Goal: Task Accomplishment & Management: Complete application form

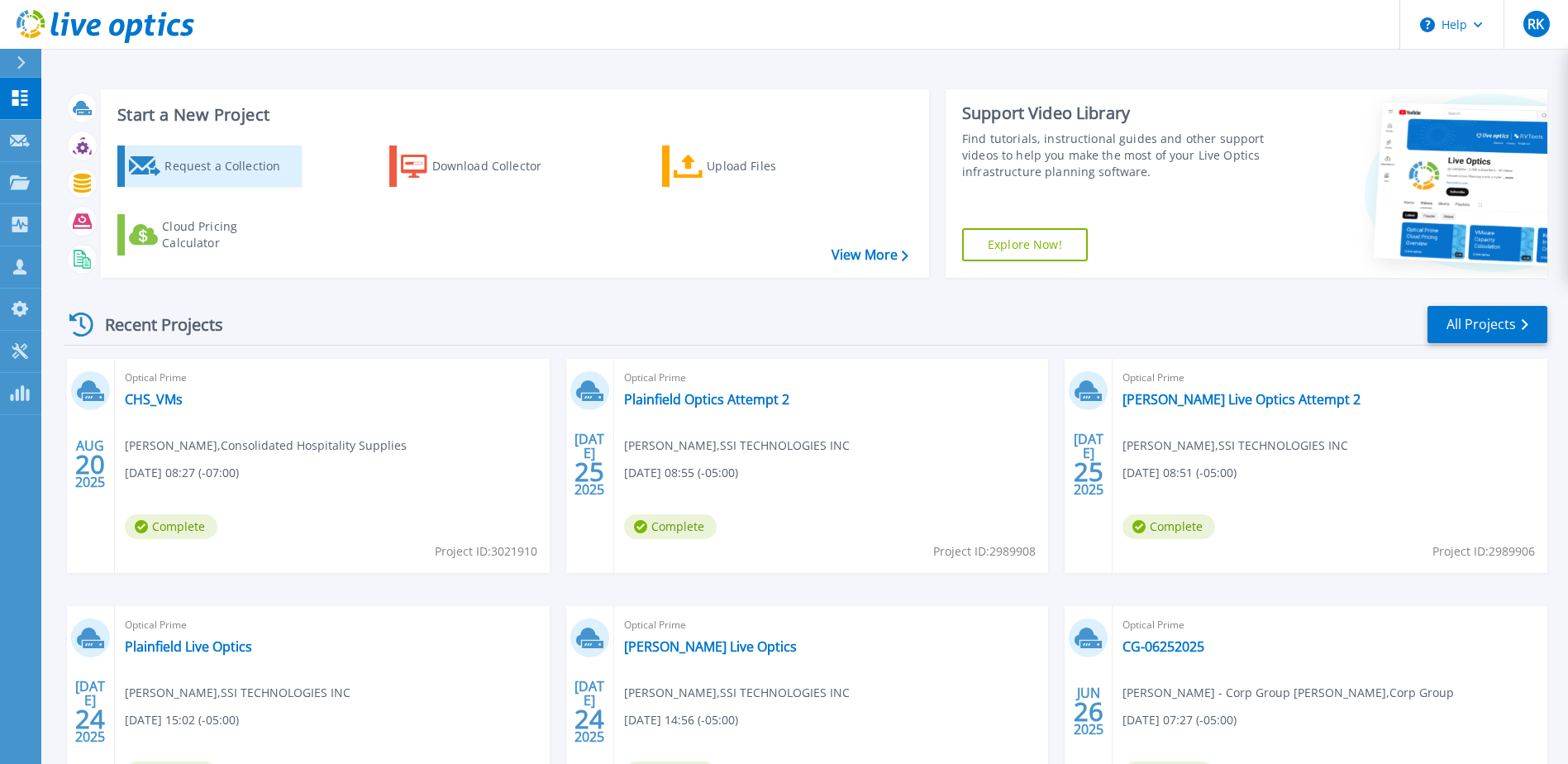
click at [166, 157] on div "Request a Collection" at bounding box center [230, 166] width 132 height 33
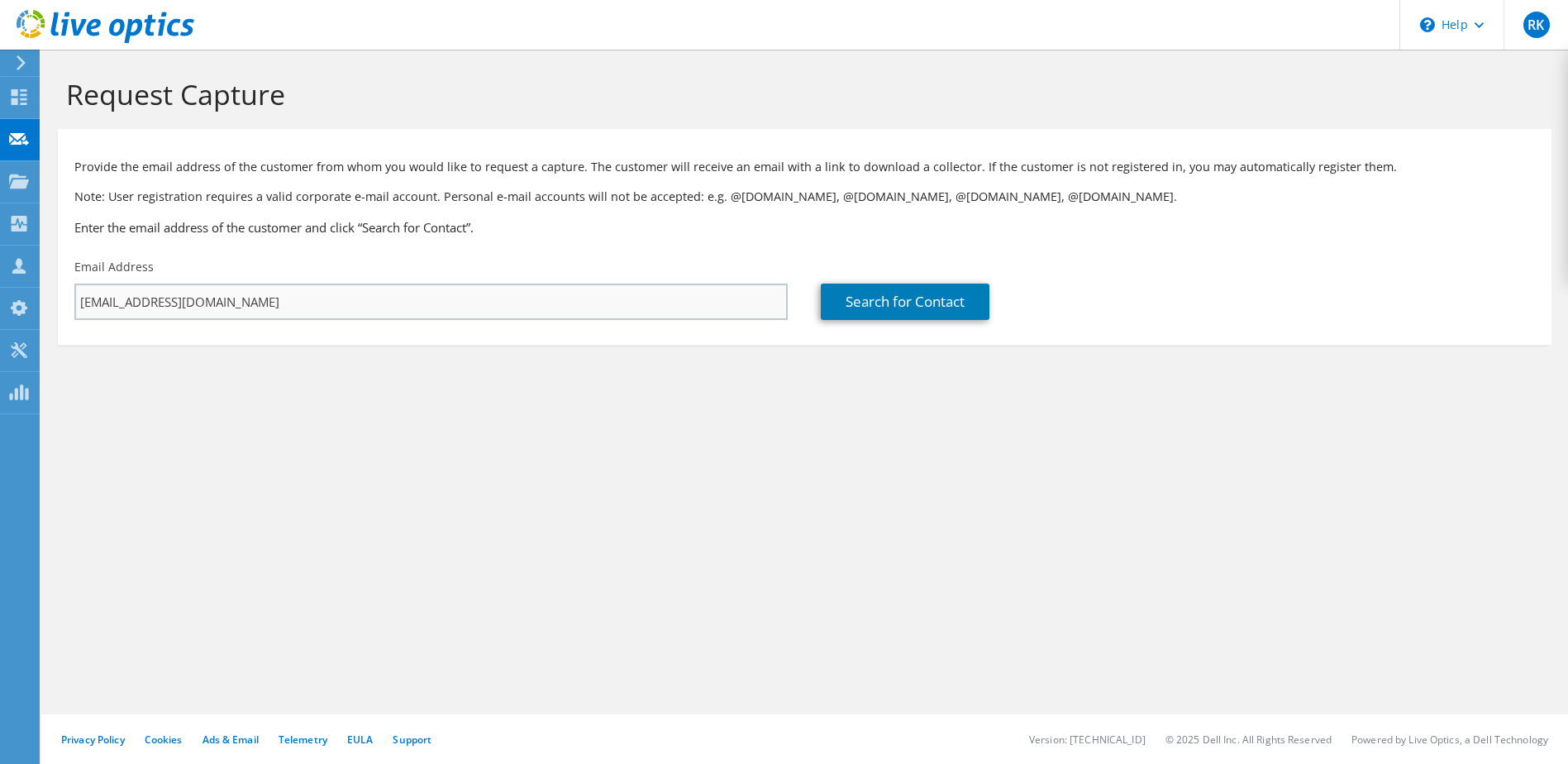
click at [654, 294] on input "[EMAIL_ADDRESS][DOMAIN_NAME]" at bounding box center [430, 302] width 713 height 36
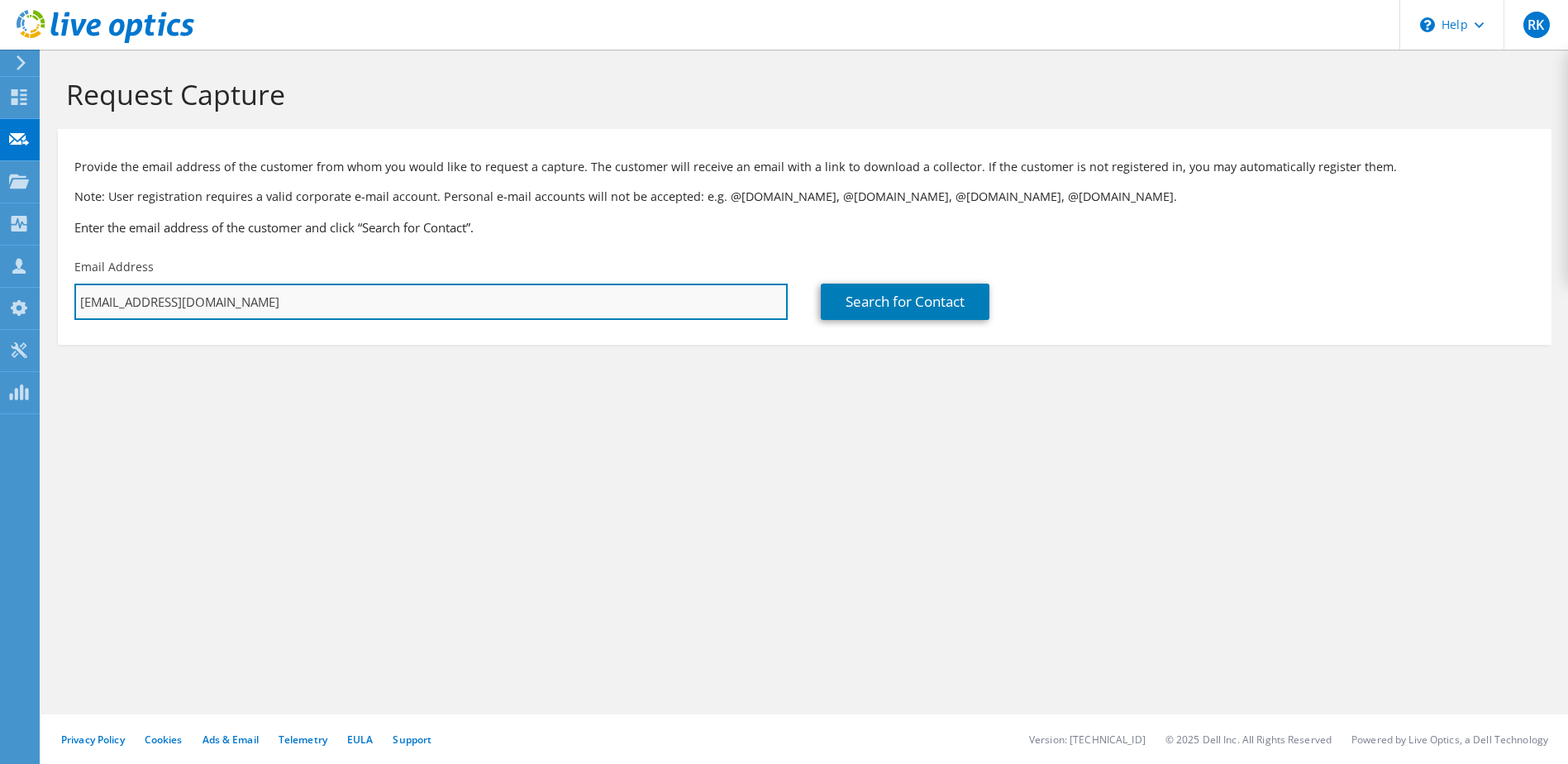
click at [203, 298] on input "[EMAIL_ADDRESS][DOMAIN_NAME]" at bounding box center [430, 302] width 713 height 36
paste input "[PERSON_NAME] <[PERSON_NAME][EMAIL_ADDRESS][PERSON_NAME][DOMAIN_NAME]>"
drag, startPoint x: 153, startPoint y: 302, endPoint x: 249, endPoint y: 318, distance: 97.3
click at [20, 297] on div "RK Partner Team Member [PERSON_NAME] [EMAIL_ADDRESS][DOMAIN_NAME] CDW My Profil…" at bounding box center [784, 382] width 1568 height 764
paste input "[PERSON_NAME][EMAIL_ADDRESS][PERSON_NAME][DOMAIN_NAME]>"
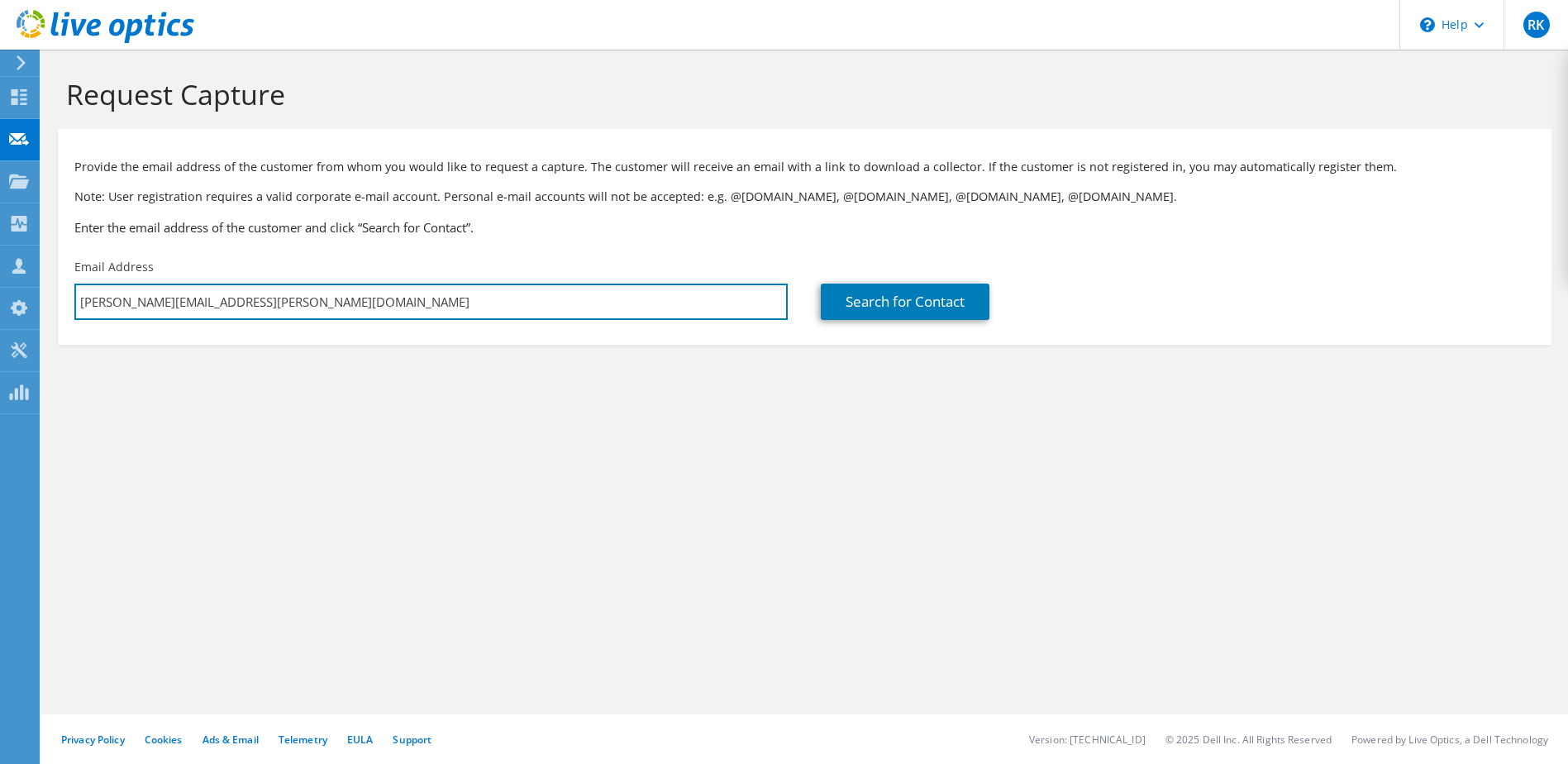
type input "[PERSON_NAME][EMAIL_ADDRESS][PERSON_NAME][DOMAIN_NAME]"
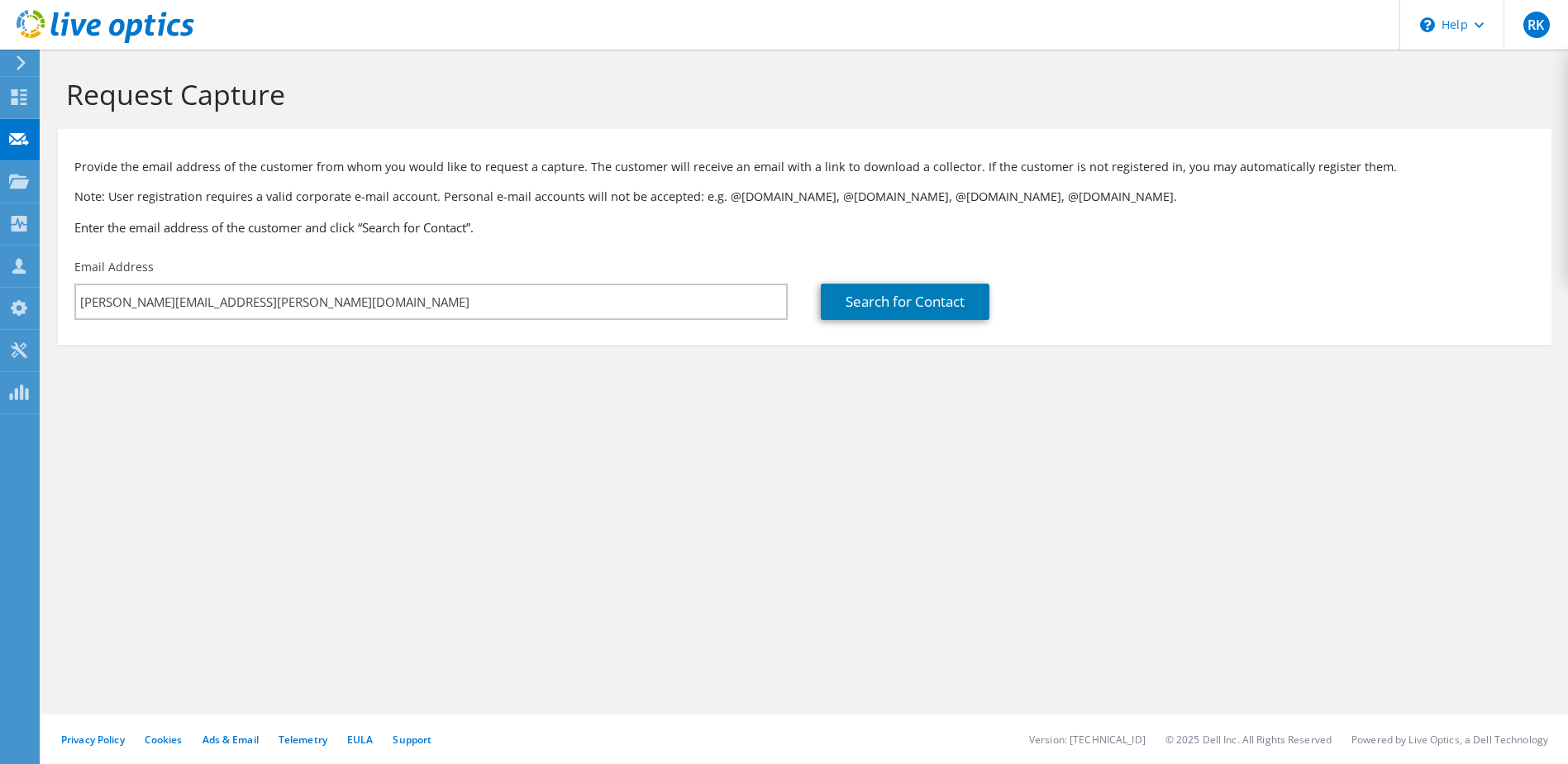
click at [440, 414] on section "Request Capture Provide the email address of the customer from whom you would l…" at bounding box center [804, 238] width 1527 height 378
click at [984, 307] on link "Search for Contact" at bounding box center [905, 302] width 168 height 36
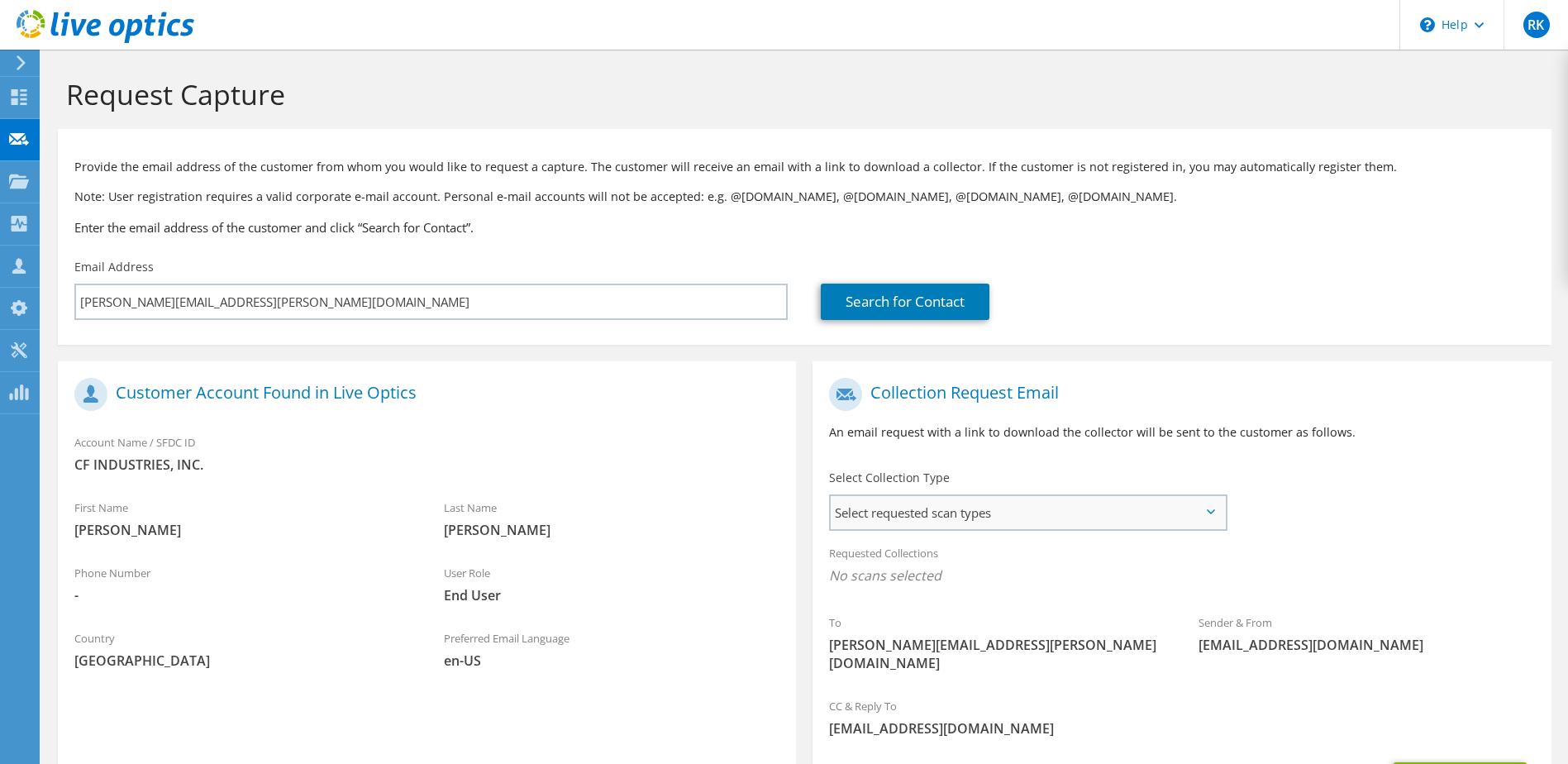
click at [1007, 529] on span "Select requested scan types" at bounding box center [1027, 512] width 393 height 33
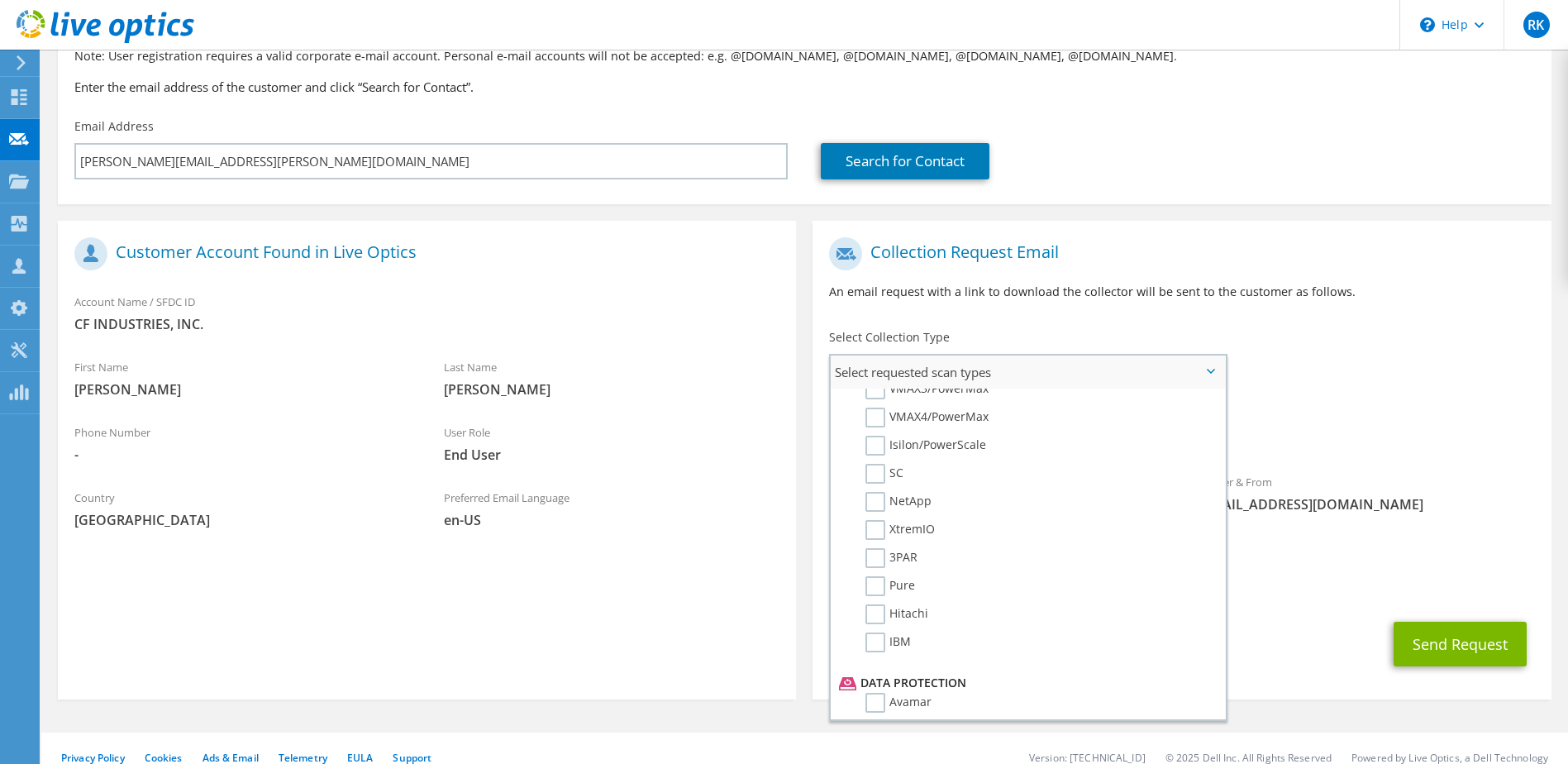
scroll to position [414, 0]
click at [878, 611] on label "Pure" at bounding box center [890, 608] width 50 height 20
click at [0, 0] on input "Pure" at bounding box center [0, 0] width 0 height 0
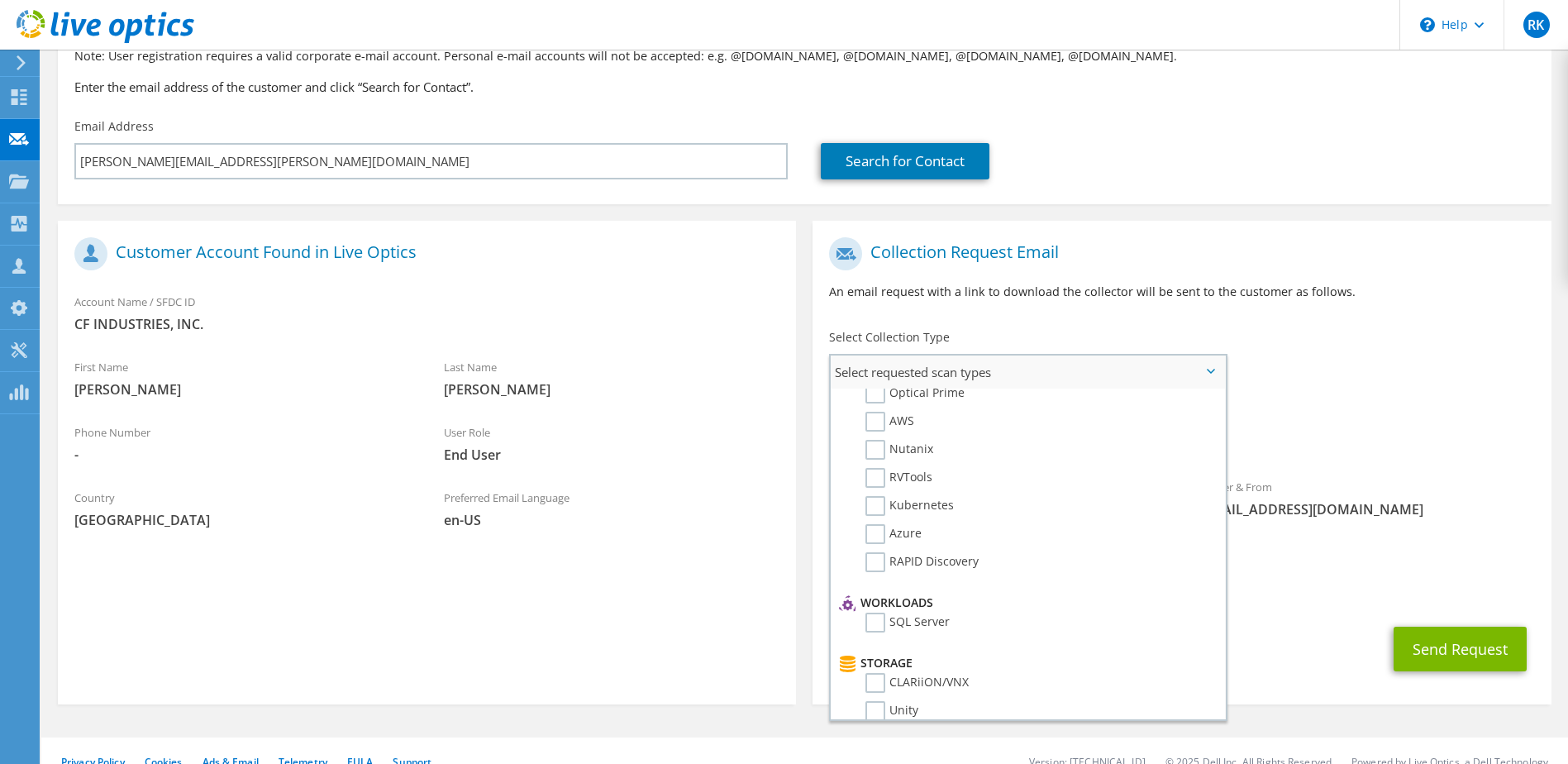
scroll to position [0, 0]
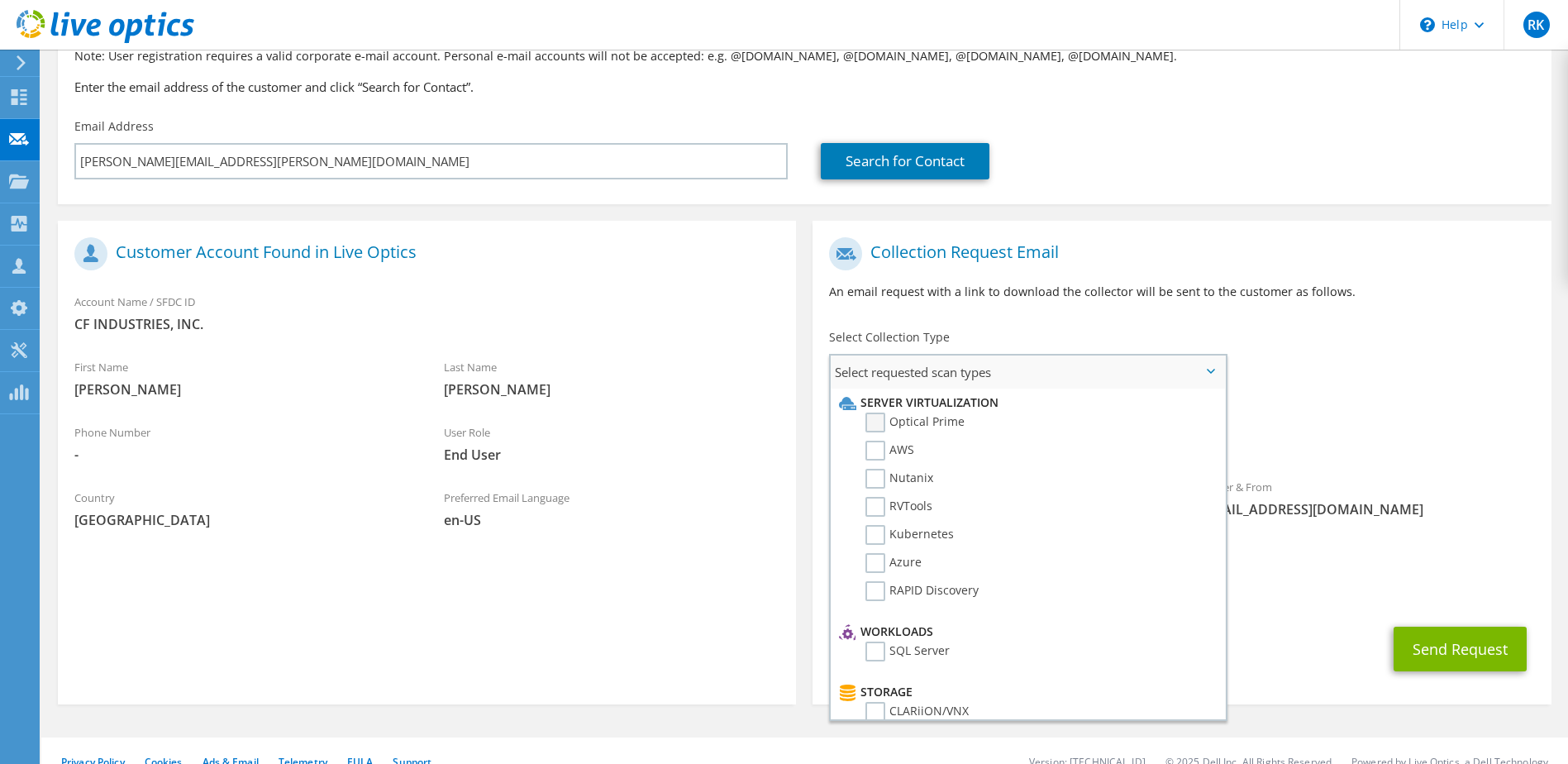
click at [870, 425] on label "Optical Prime" at bounding box center [915, 423] width 99 height 20
click at [0, 0] on input "Optical Prime" at bounding box center [0, 0] width 0 height 0
click at [1215, 248] on h1 "Collection Request Email" at bounding box center [1178, 254] width 697 height 33
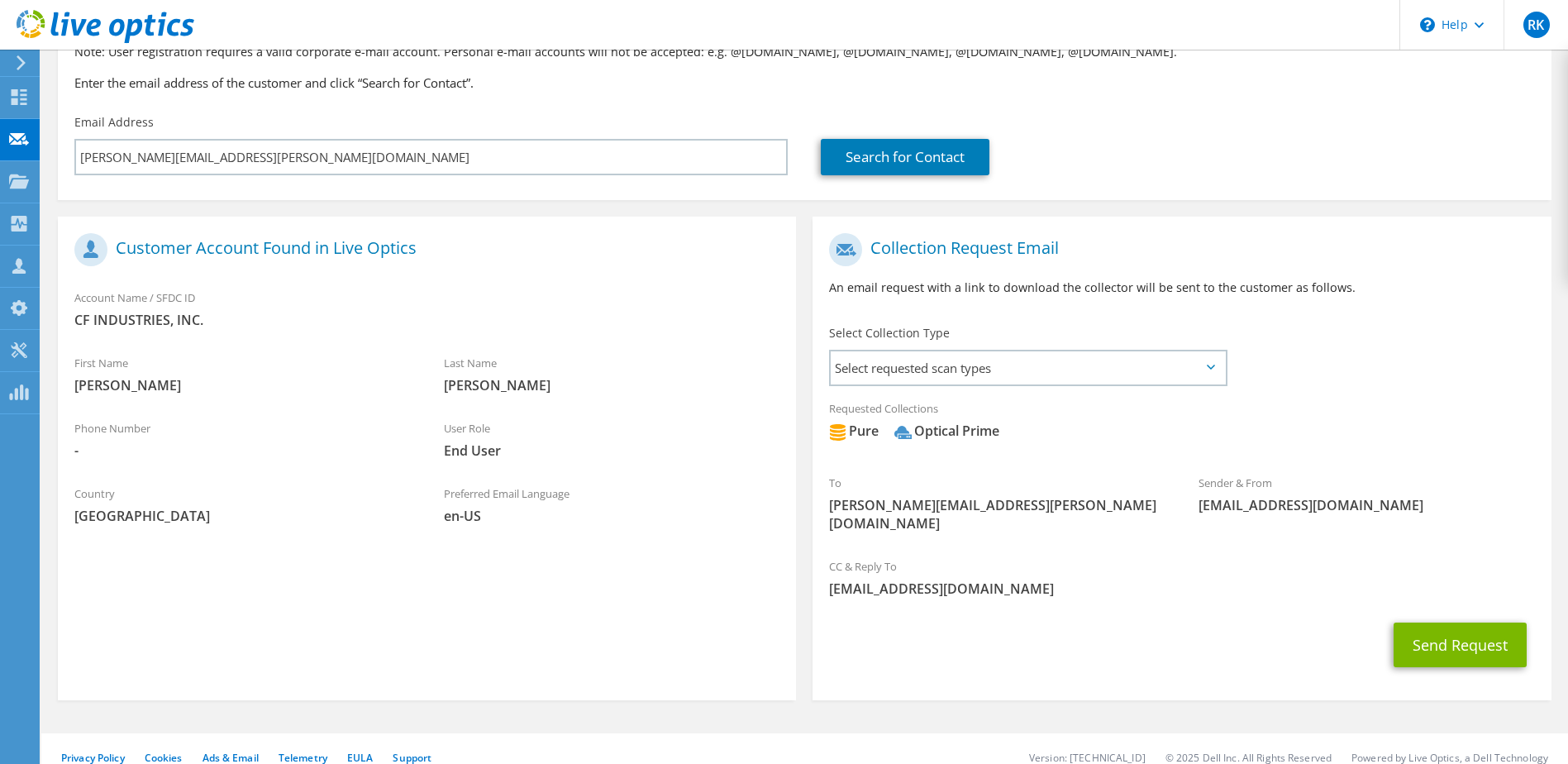
scroll to position [146, 0]
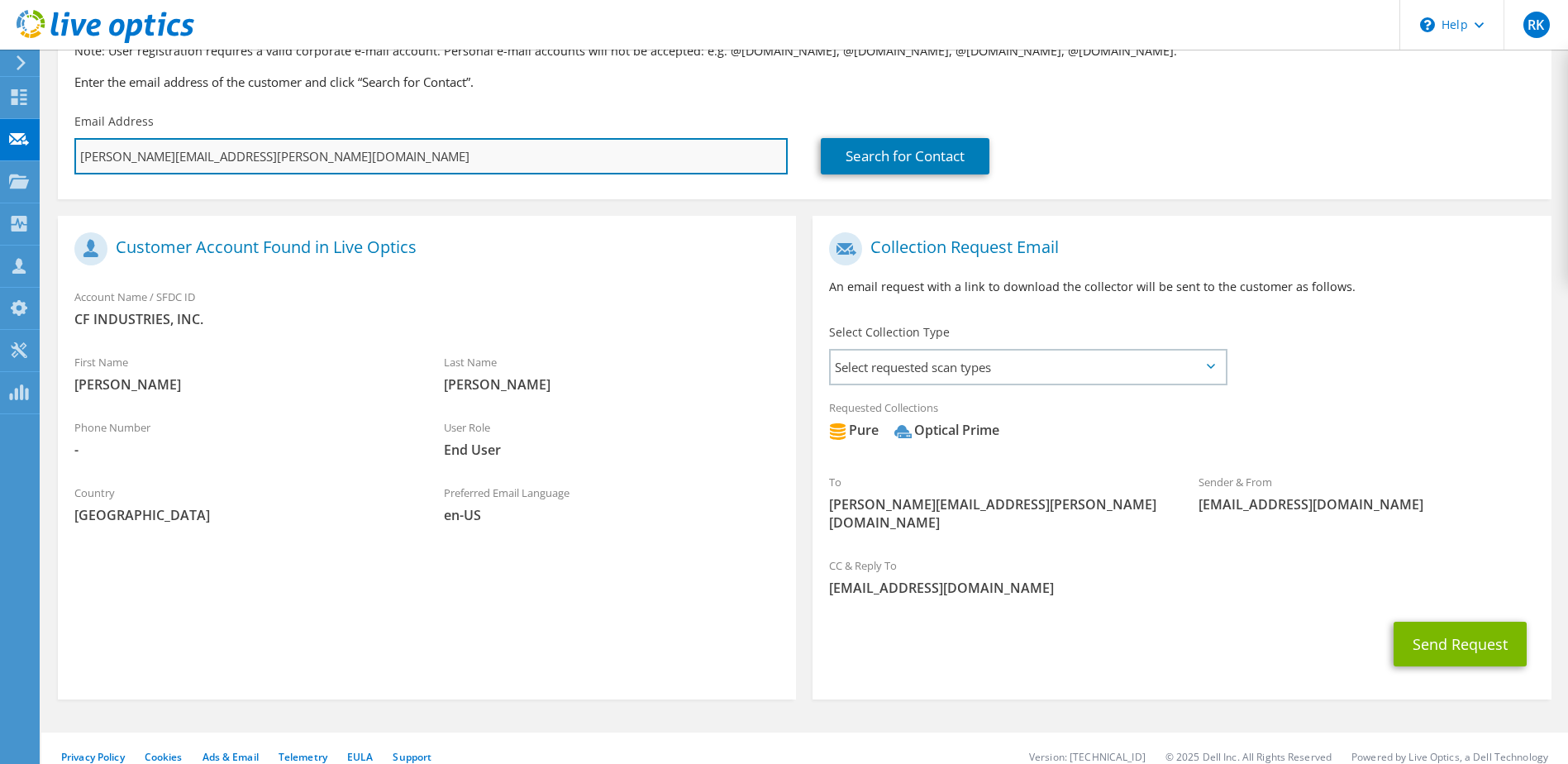
click at [192, 161] on input "[PERSON_NAME][EMAIL_ADDRESS][PERSON_NAME][DOMAIN_NAME]" at bounding box center [430, 156] width 713 height 36
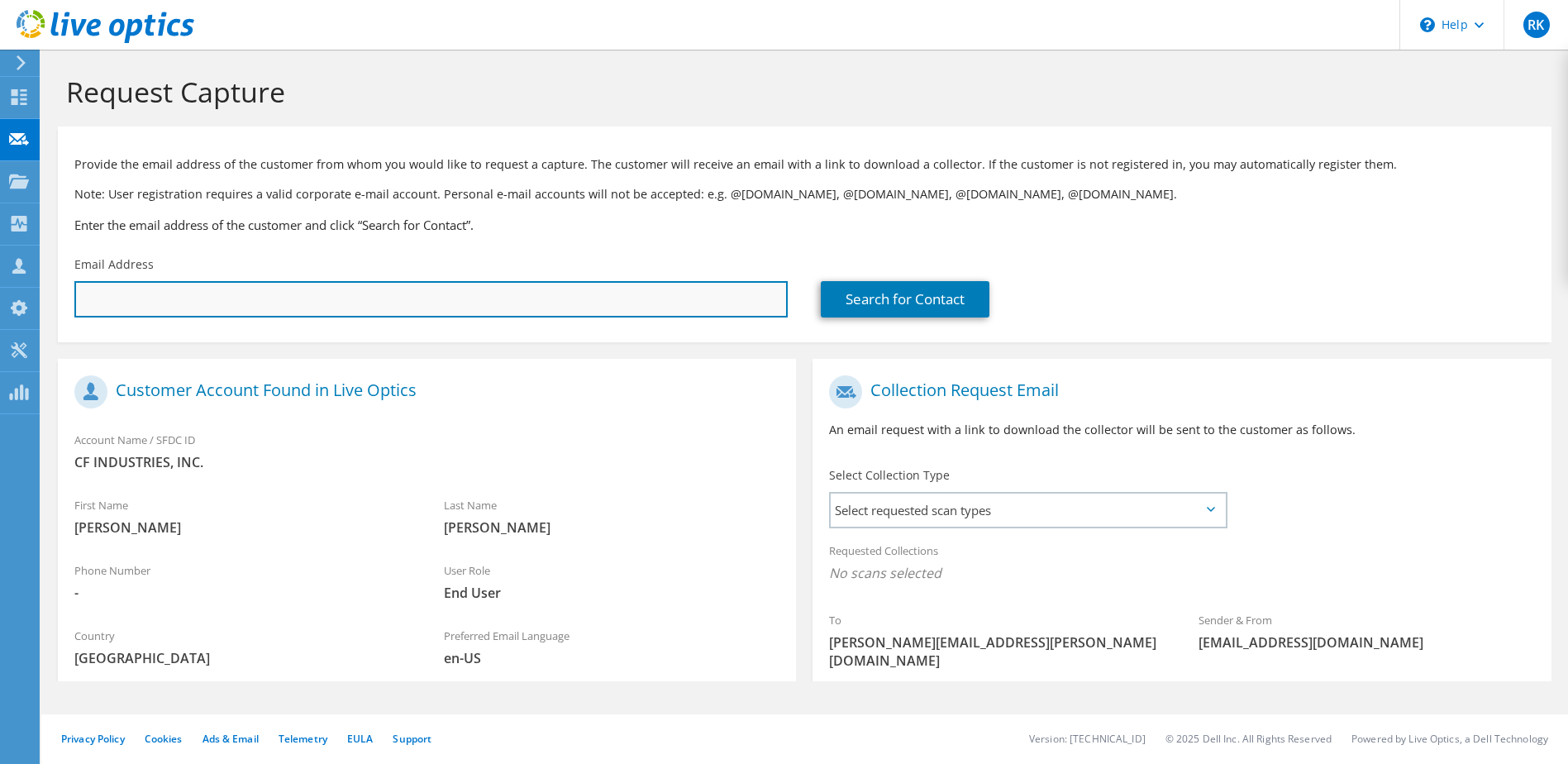
scroll to position [0, 0]
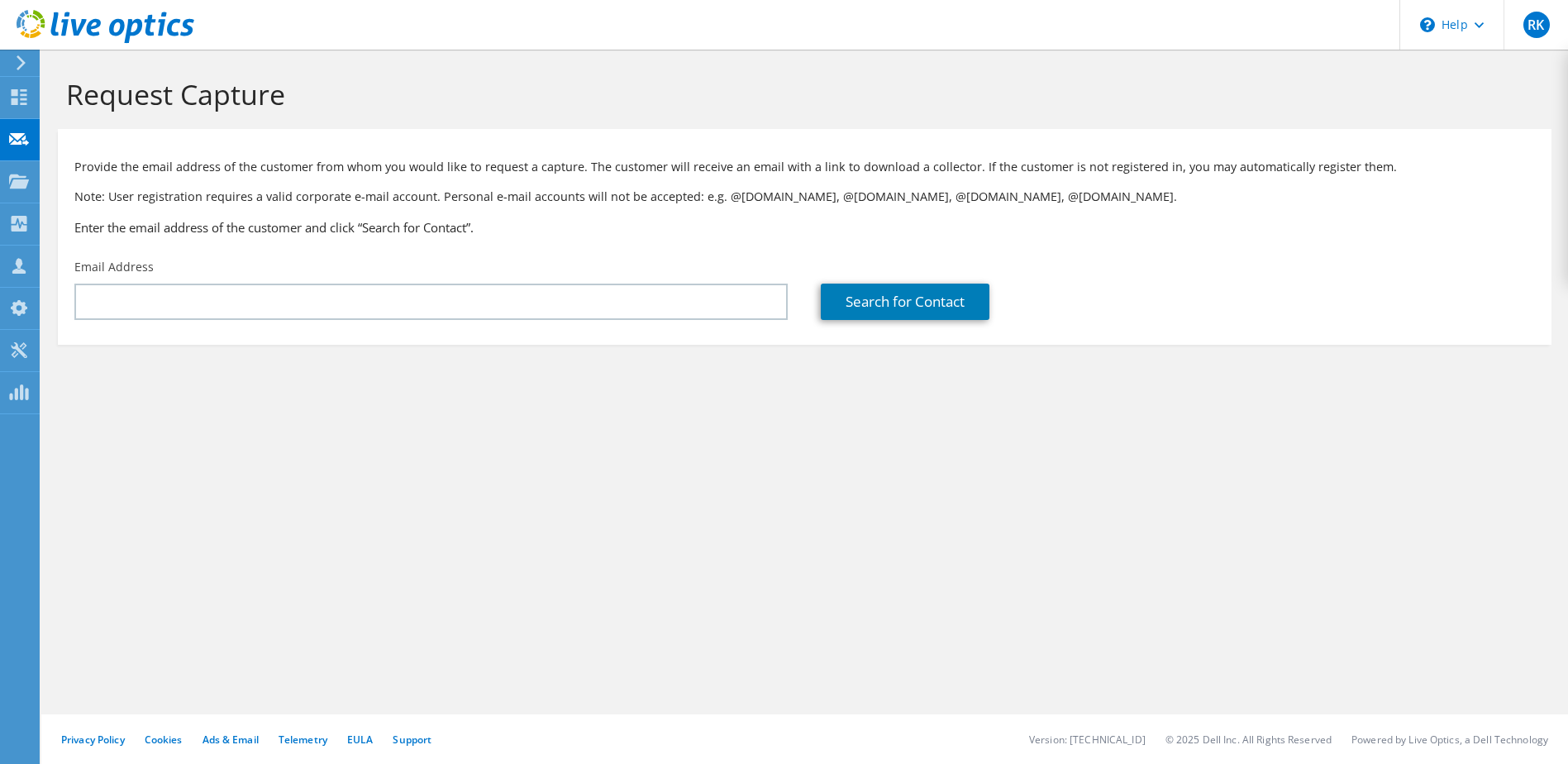
click at [871, 203] on p "Note: User registration requires a valid corporate e-mail account. Personal e-m…" at bounding box center [804, 197] width 1461 height 19
click at [666, 142] on div "Provide the email address of the customer from whom you would like to request a…" at bounding box center [805, 194] width 1494 height 113
